Goal: Transaction & Acquisition: Purchase product/service

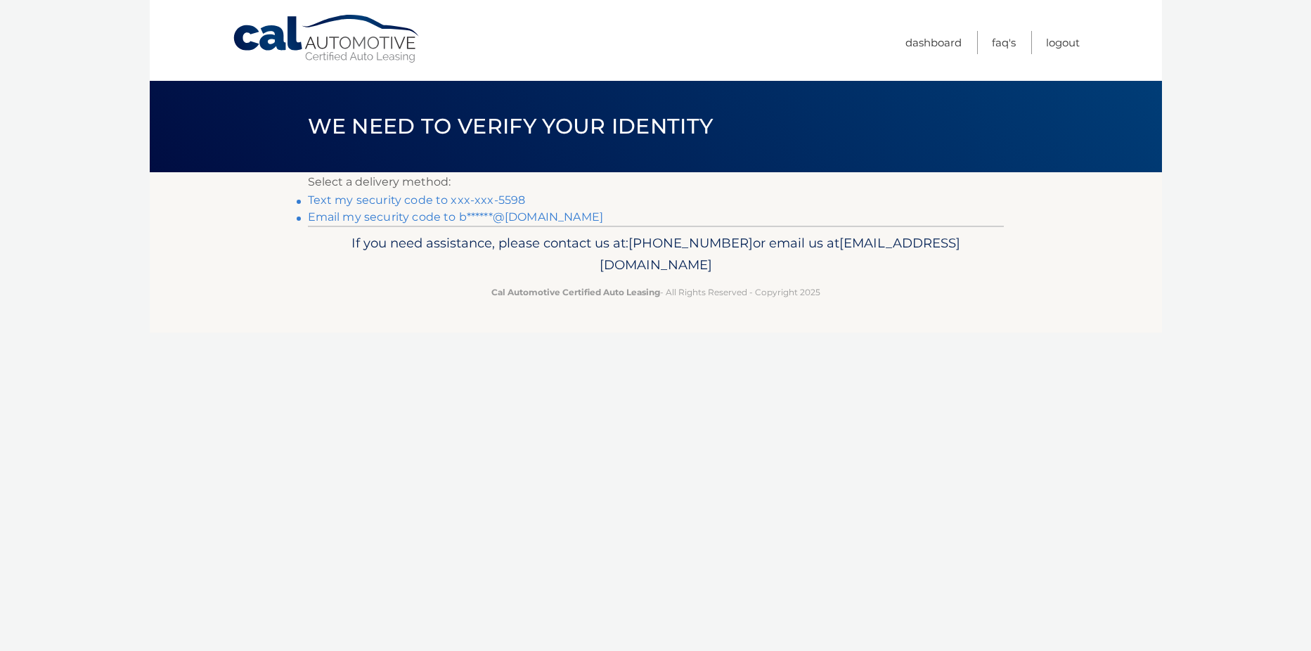
click at [510, 219] on link "Email my security code to b******@aol.com" at bounding box center [456, 216] width 296 height 13
click at [502, 201] on link "Text my security code to xxx-xxx-5598" at bounding box center [417, 199] width 218 height 13
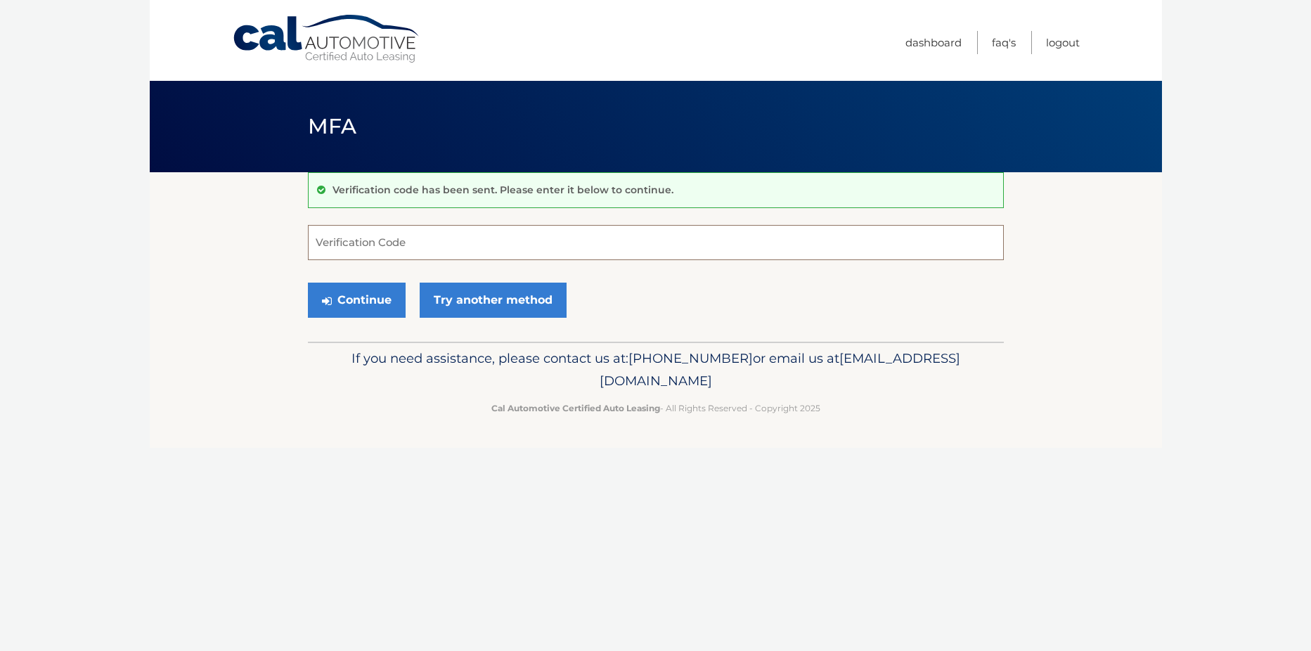
click at [406, 243] on input "Verification Code" at bounding box center [656, 242] width 696 height 35
type input "737362"
click at [367, 295] on button "Continue" at bounding box center [357, 300] width 98 height 35
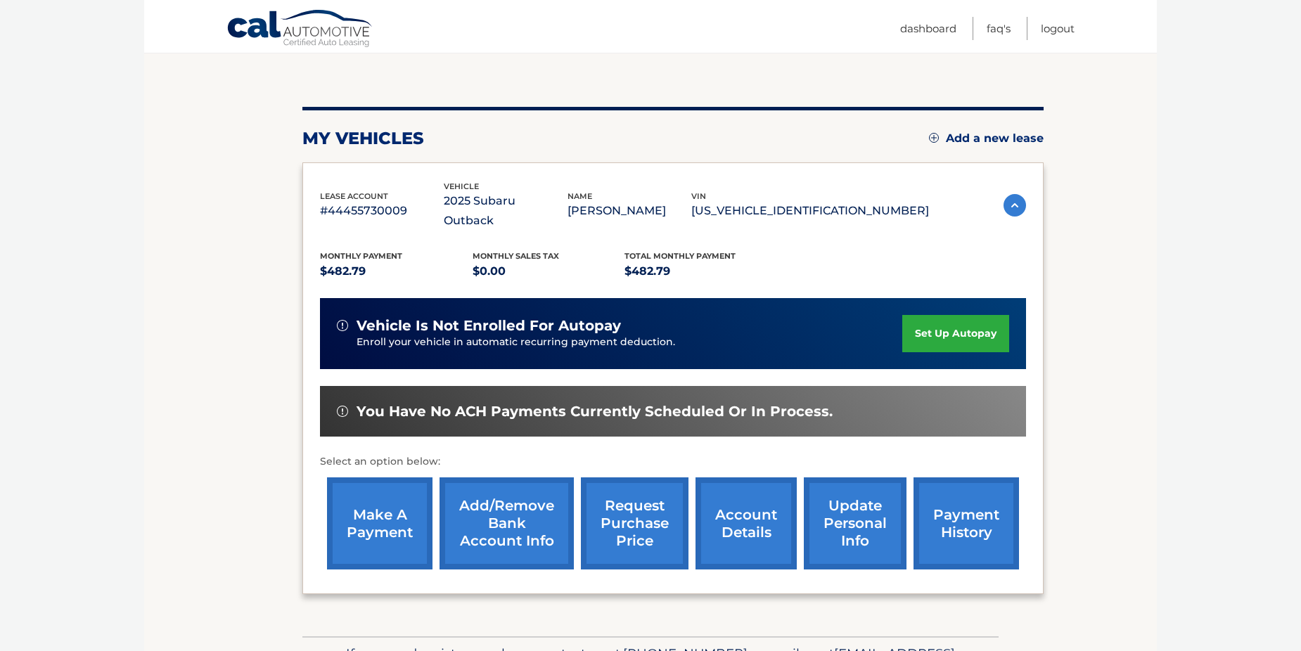
scroll to position [141, 0]
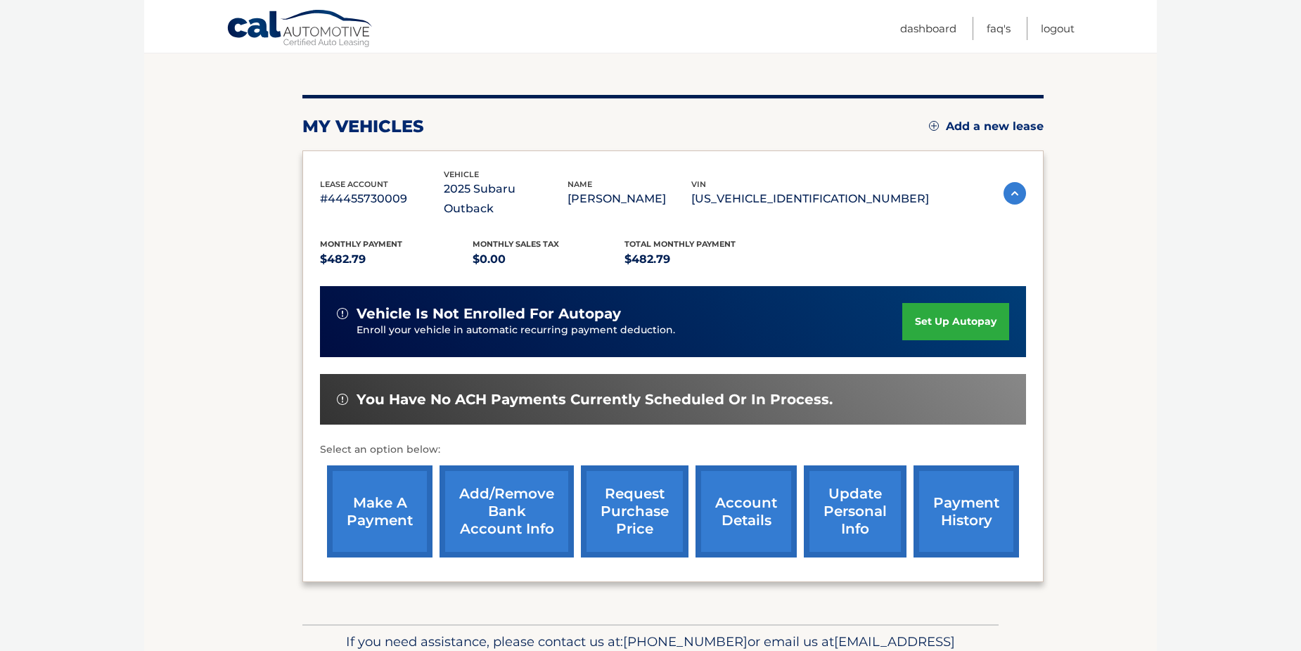
click at [375, 505] on link "make a payment" at bounding box center [379, 511] width 105 height 92
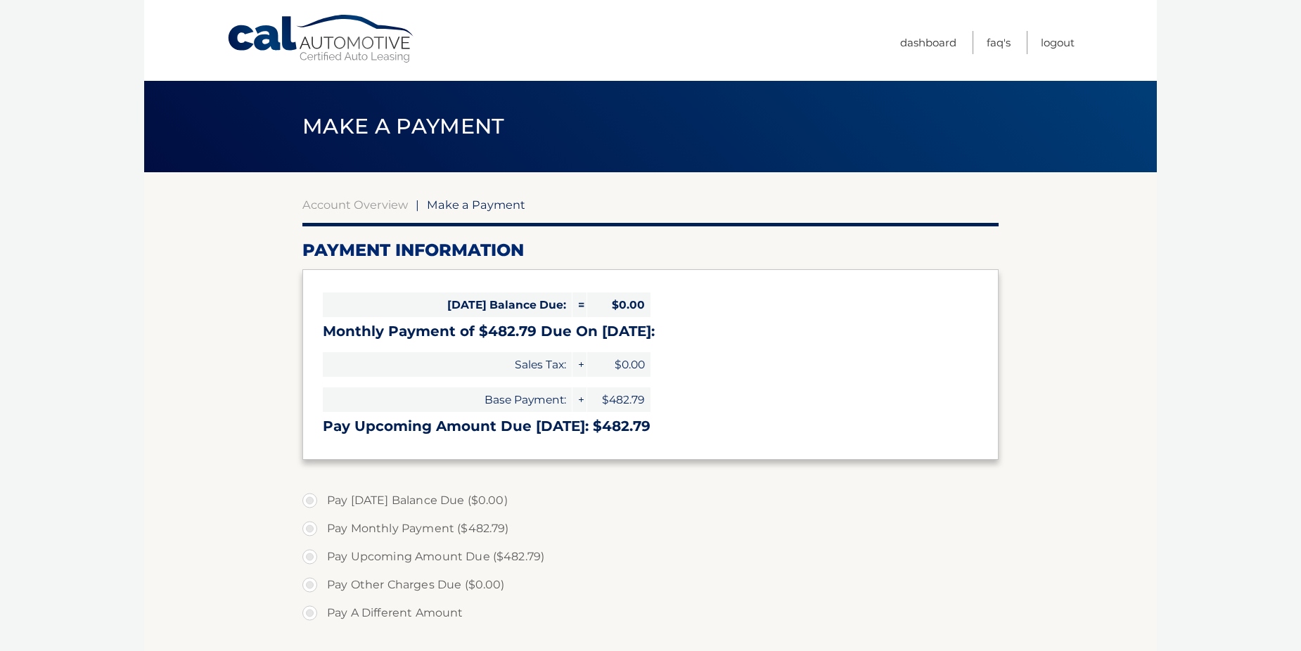
select select "NzdmODIyNjktYmEzYi00ZjkzLTg0MGUtZGY5MDMyZWQ2Zjk3"
click at [522, 554] on label "Pay Upcoming Amount Due ($482.79)" at bounding box center [650, 557] width 696 height 28
click at [322, 554] on input "Pay Upcoming Amount Due ($482.79)" at bounding box center [315, 554] width 14 height 22
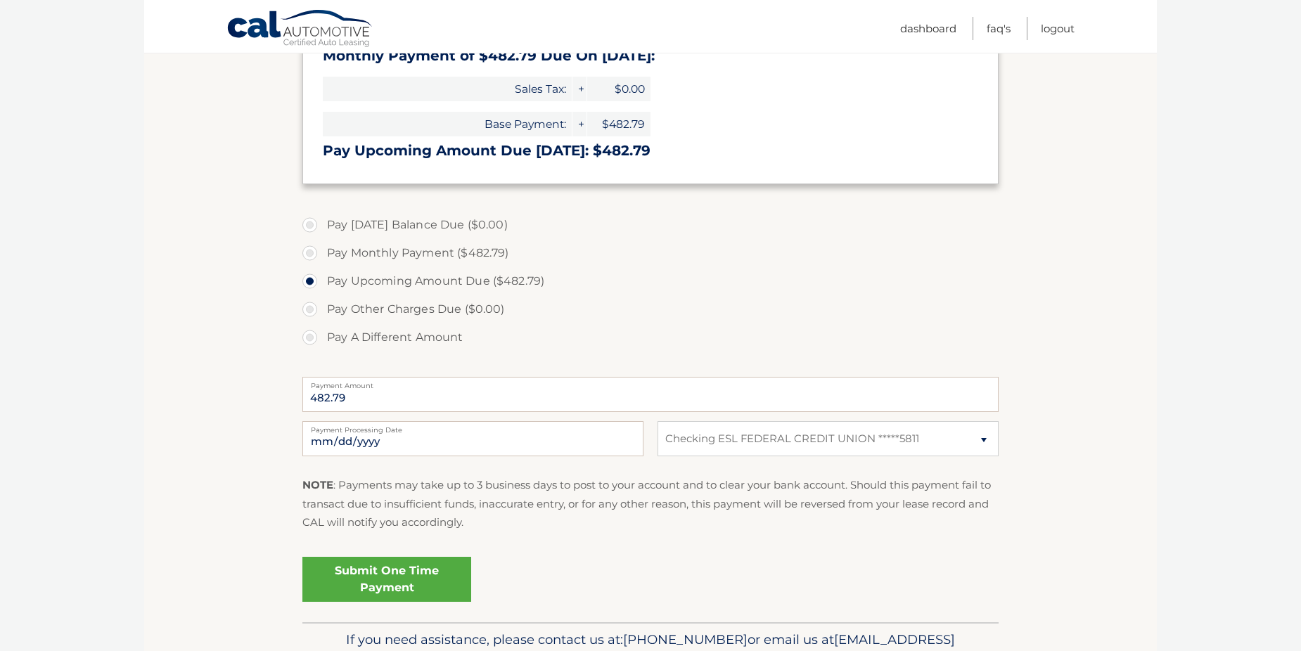
scroll to position [281, 0]
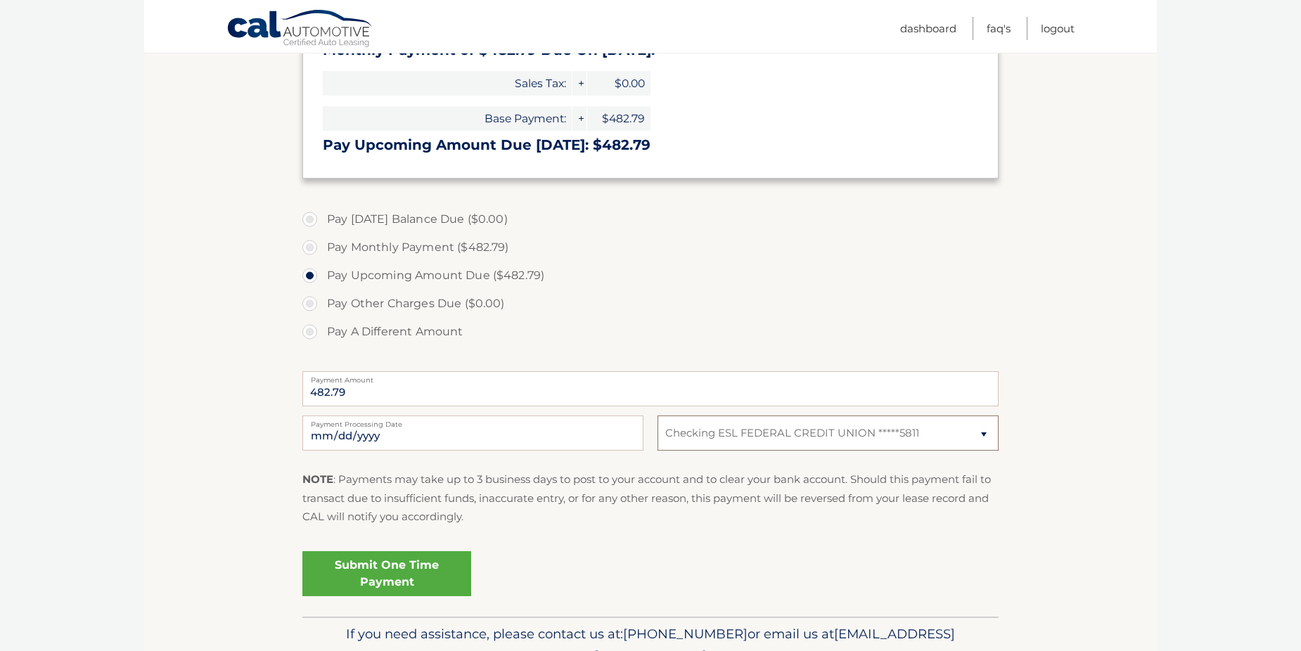
click at [721, 430] on select "Select Bank Account Checking ESL FEDERAL CREDIT UNION *****5811" at bounding box center [827, 432] width 341 height 35
click at [657, 415] on select "Select Bank Account Checking ESL FEDERAL CREDIT UNION *****5811" at bounding box center [827, 432] width 341 height 35
click at [389, 579] on link "Submit One Time Payment" at bounding box center [386, 573] width 169 height 45
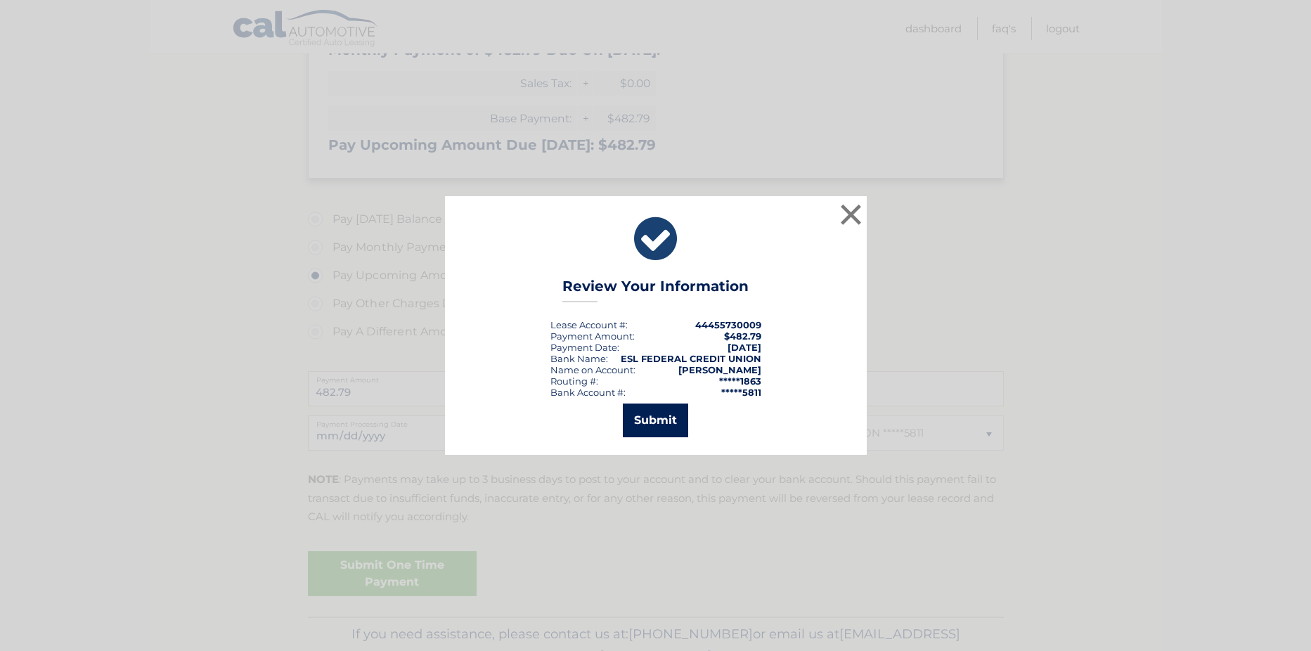
click at [636, 418] on button "Submit" at bounding box center [655, 421] width 65 height 34
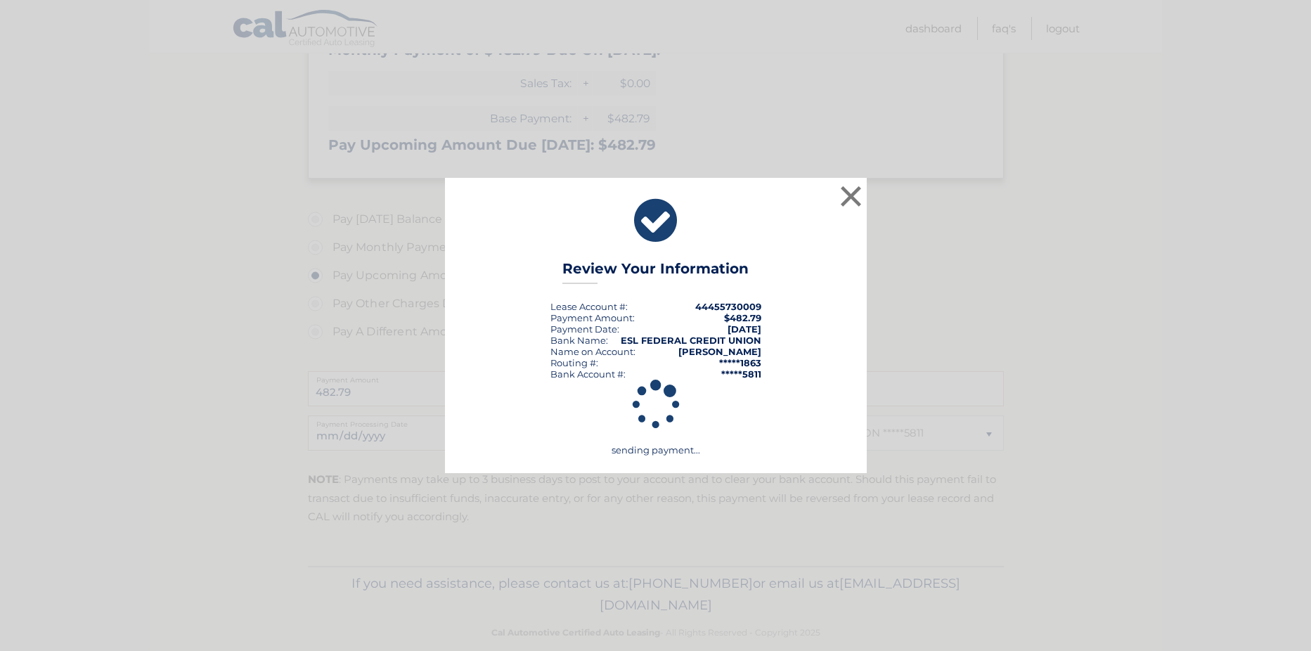
drag, startPoint x: 430, startPoint y: 82, endPoint x: 411, endPoint y: 79, distance: 18.5
click at [418, 82] on div "× Review Your Information Lease Account #: 44455730009 Payment Amount: $482.79 …" at bounding box center [655, 325] width 1311 height 651
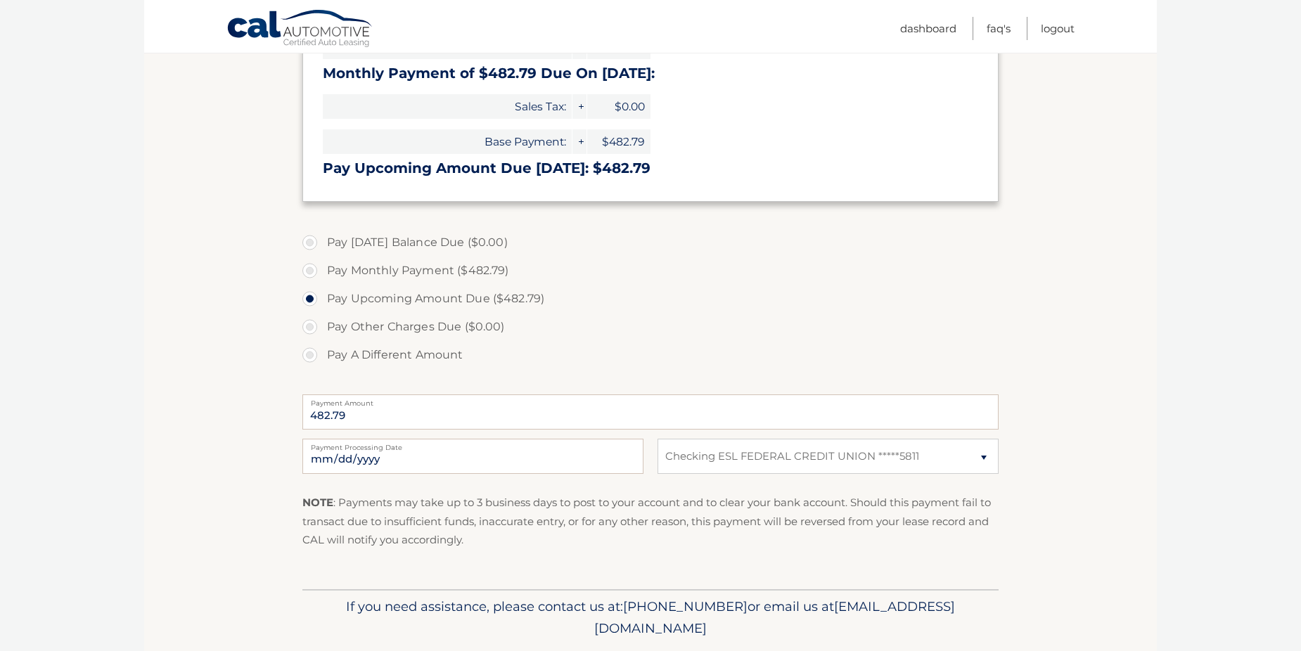
scroll to position [303, 0]
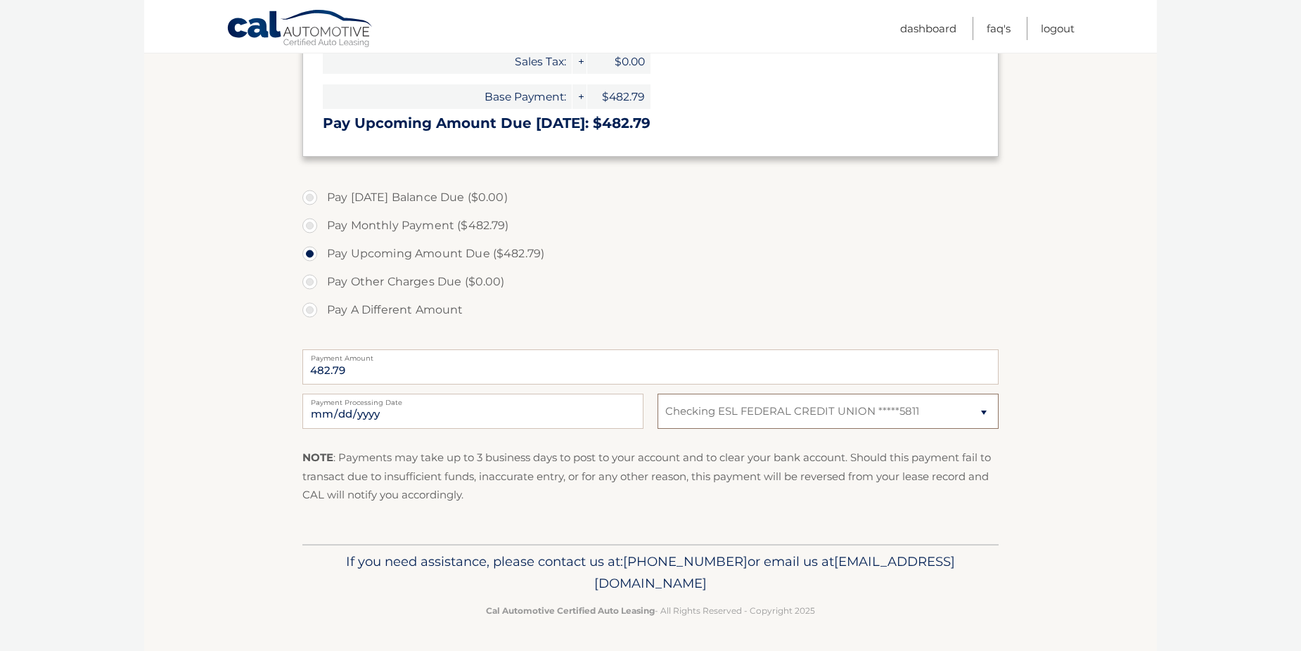
click at [744, 427] on select "Select Bank Account Checking ESL FEDERAL CREDIT UNION *****5811" at bounding box center [827, 411] width 341 height 35
click at [445, 529] on div "Submit One Time Payment" at bounding box center [650, 531] width 696 height 15
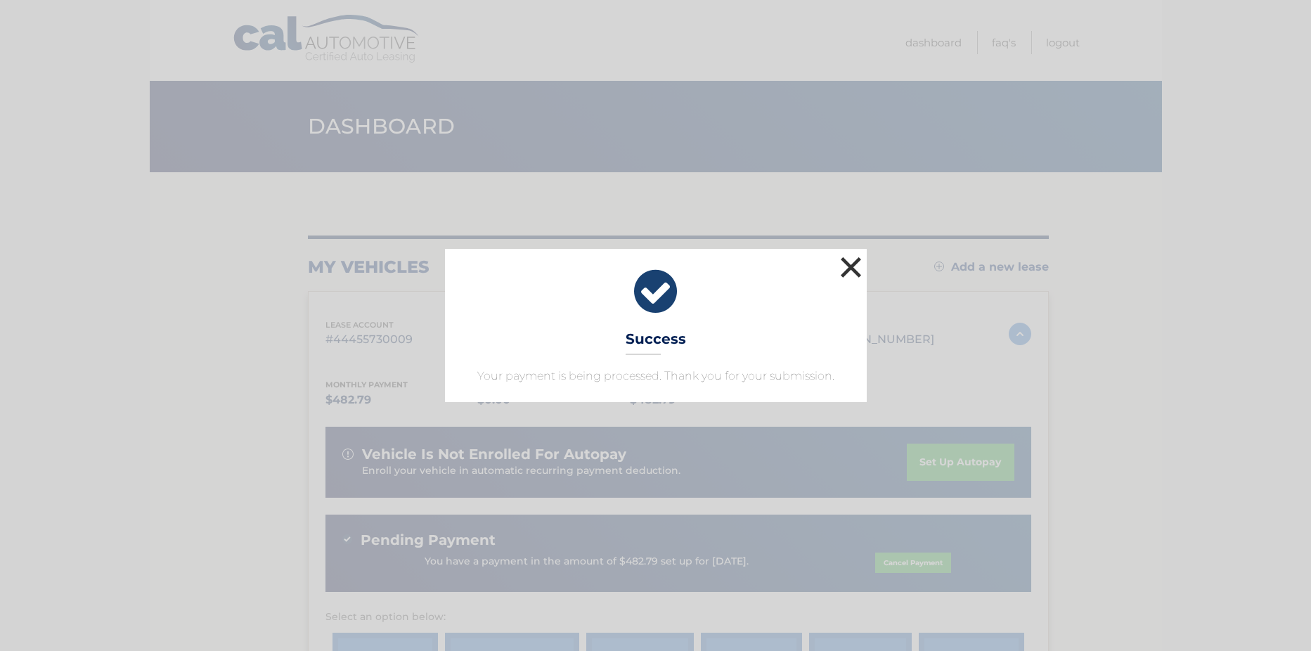
click at [855, 270] on button "×" at bounding box center [851, 267] width 28 height 28
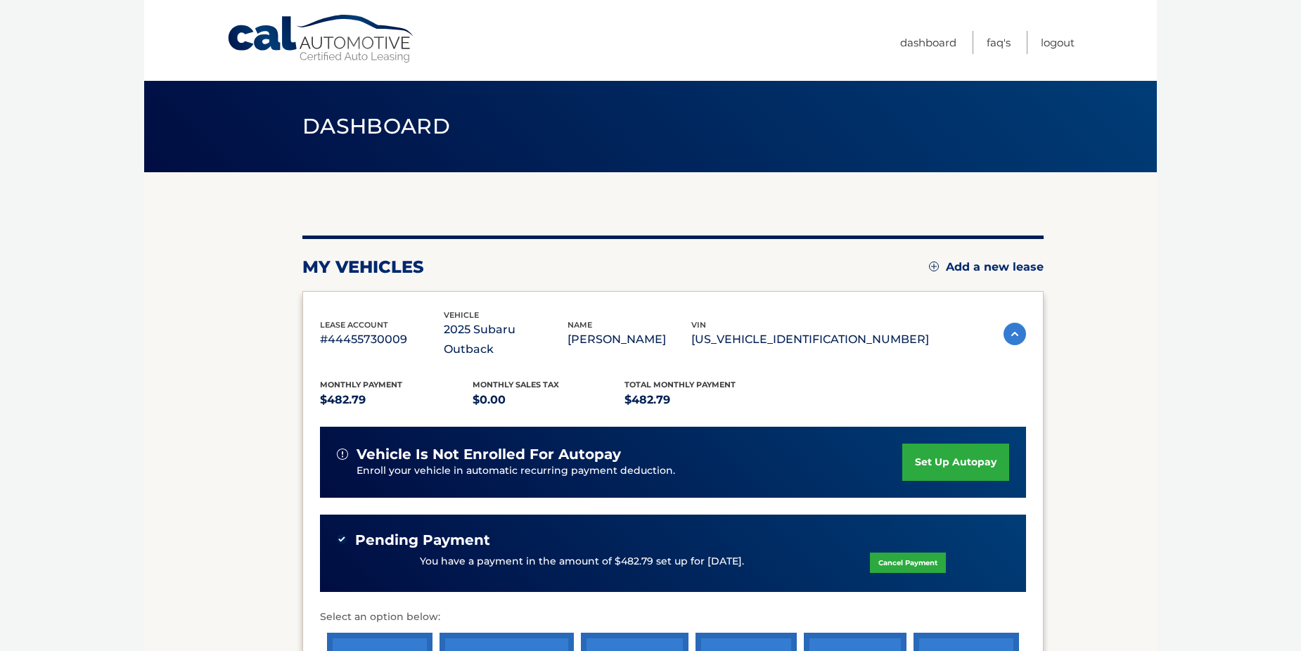
click at [1004, 323] on img at bounding box center [1014, 334] width 22 height 22
